Goal: Check status: Check status

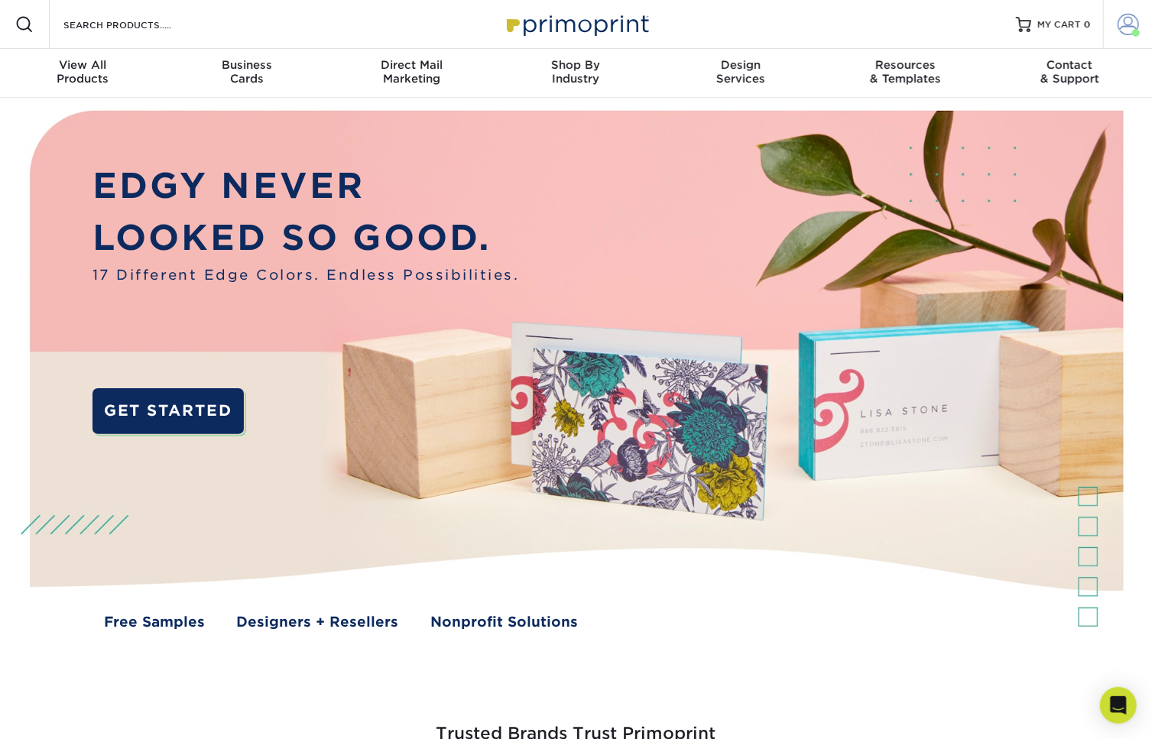
click at [1128, 26] on span at bounding box center [1127, 24] width 21 height 21
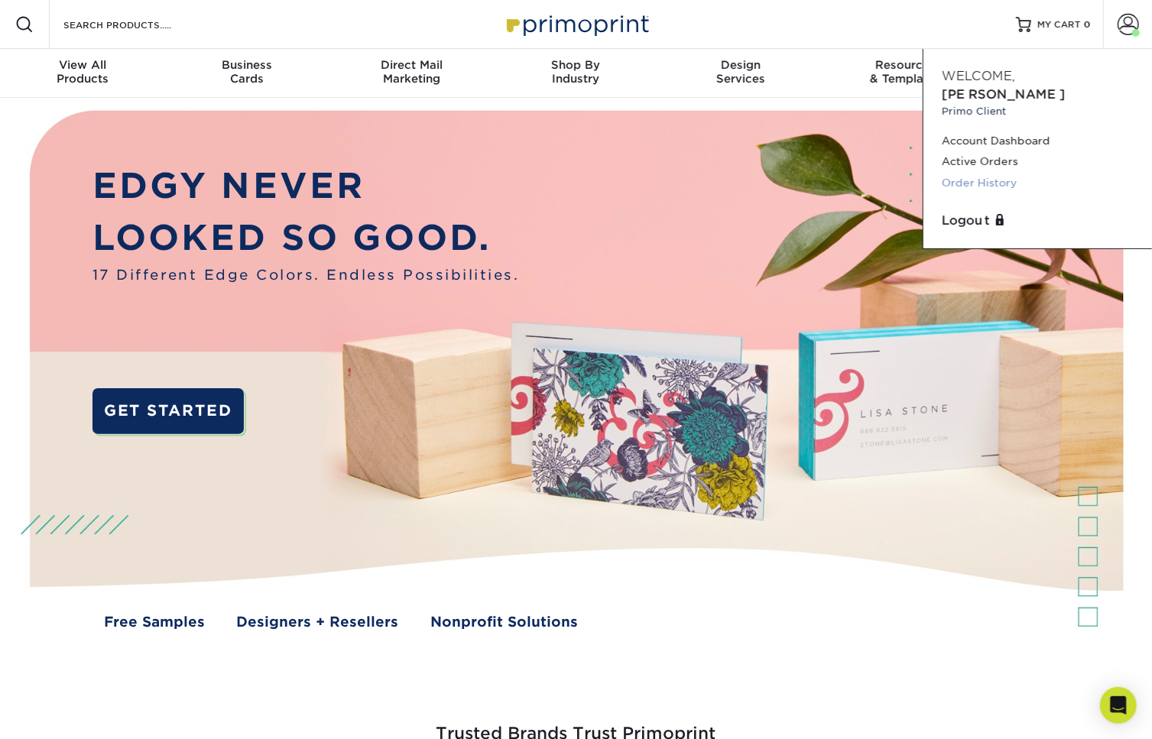
click at [974, 173] on link "Order History" at bounding box center [1038, 183] width 192 height 21
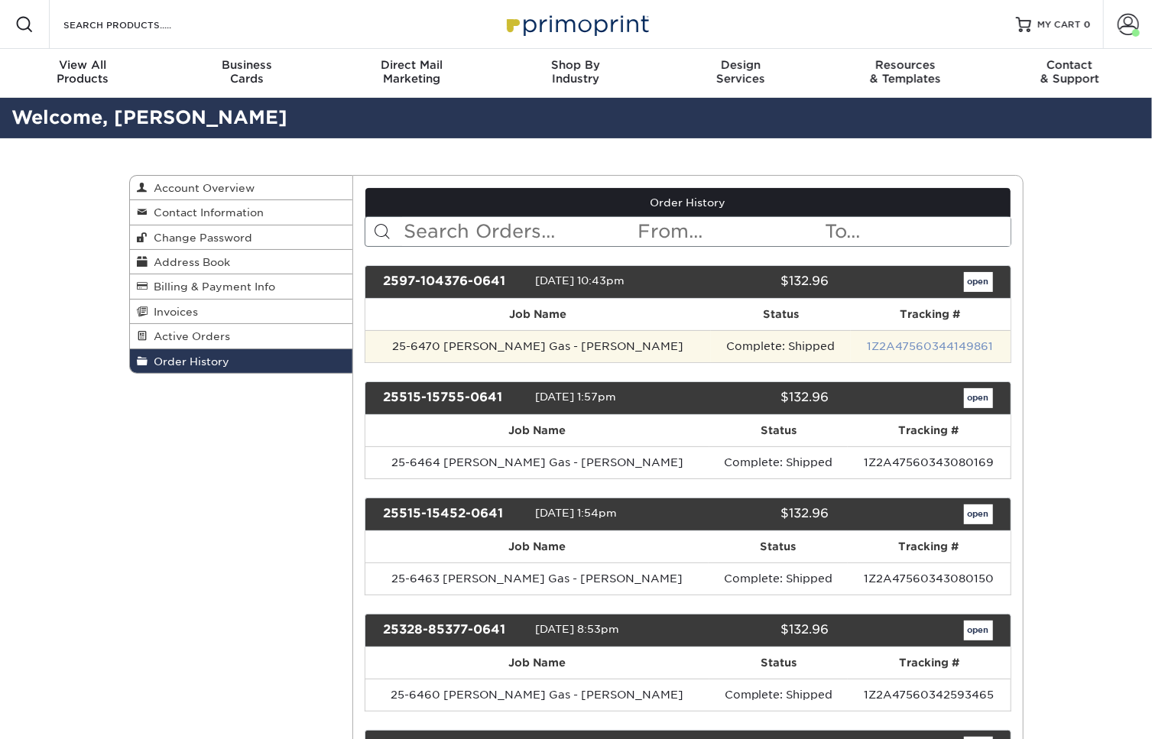
click at [919, 340] on link "1Z2A47560344149861" at bounding box center [930, 346] width 126 height 12
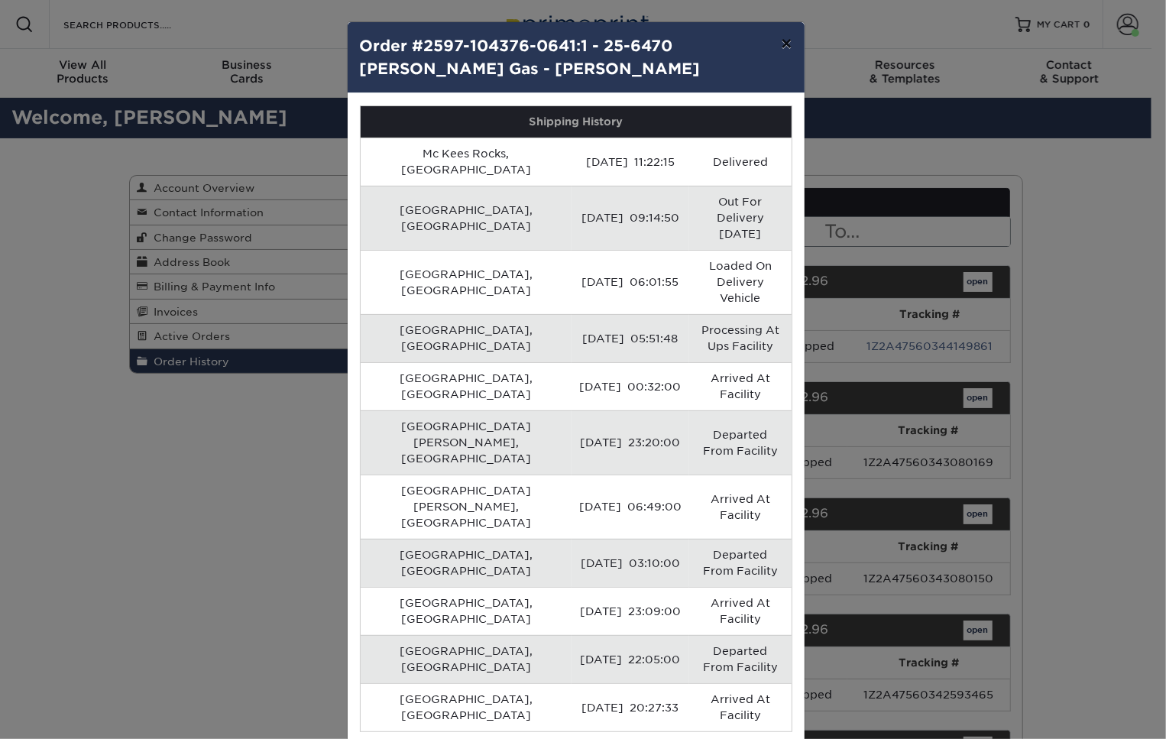
click at [790, 41] on button "×" at bounding box center [786, 43] width 35 height 43
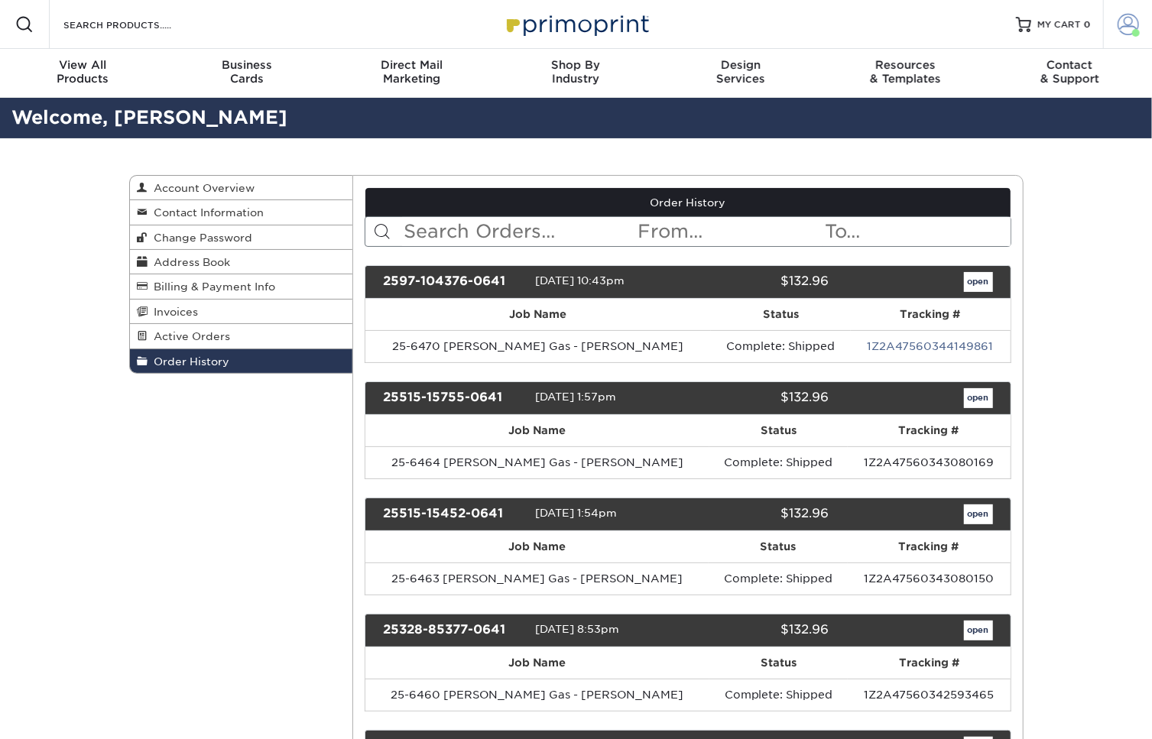
click at [1127, 27] on span at bounding box center [1127, 24] width 21 height 21
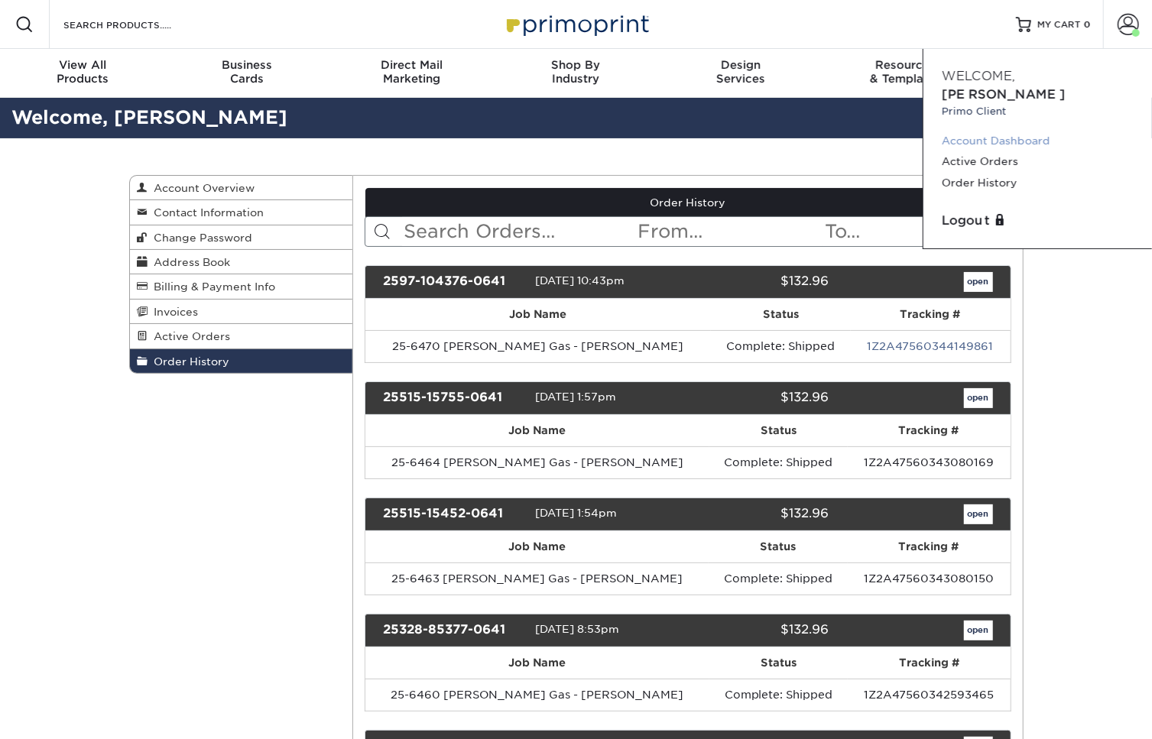
click at [991, 131] on link "Account Dashboard" at bounding box center [1038, 141] width 192 height 21
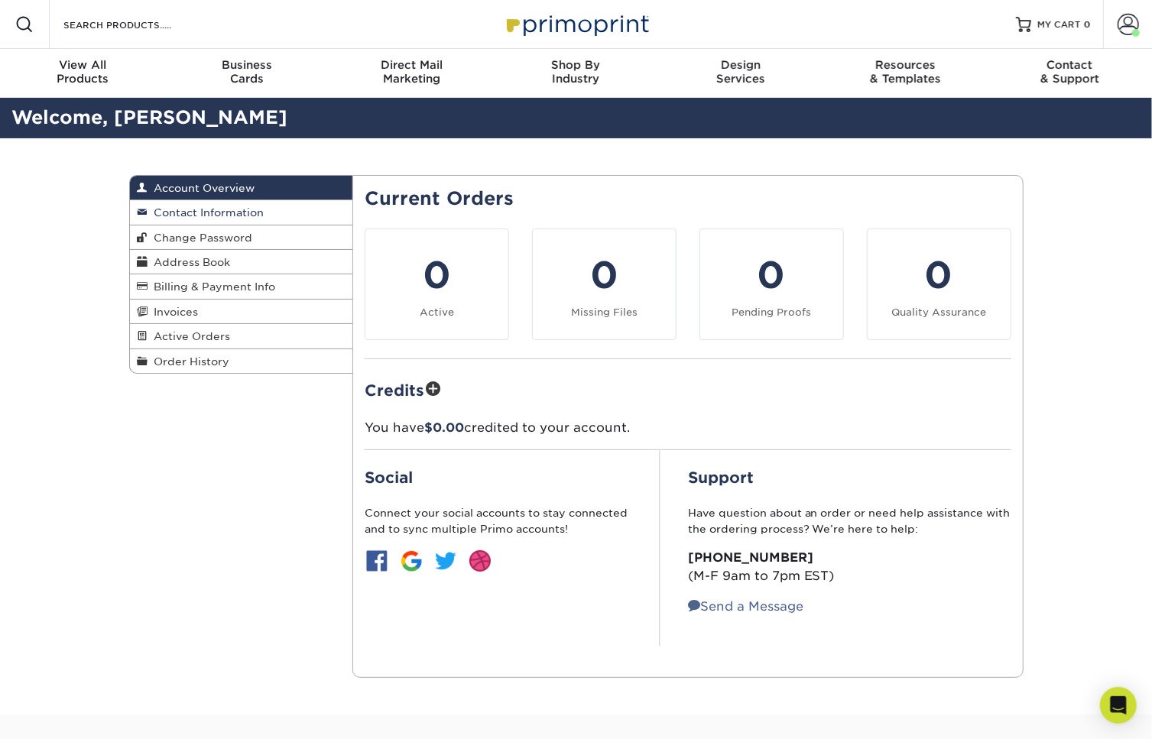
click at [264, 200] on link "Contact Information" at bounding box center [241, 212] width 223 height 24
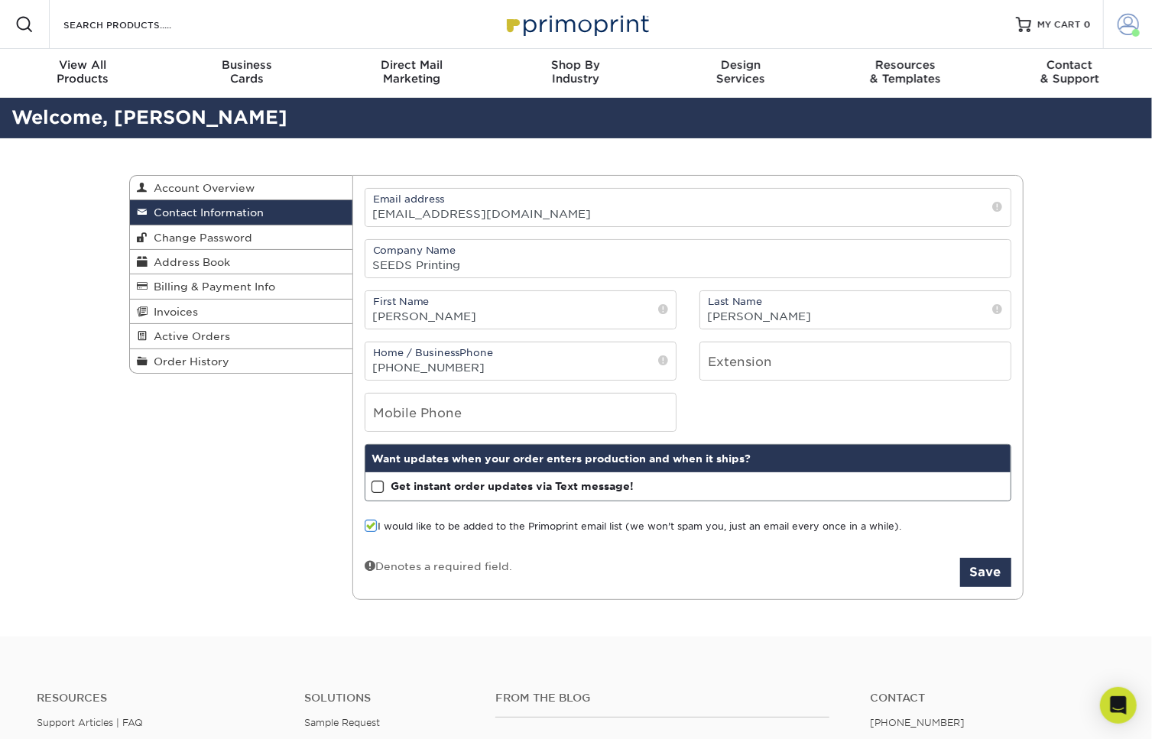
click at [1127, 24] on span at bounding box center [1127, 24] width 21 height 21
